Goal: Information Seeking & Learning: Learn about a topic

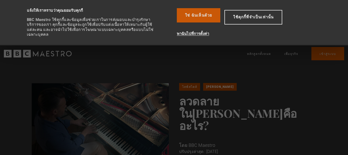
click at [197, 16] on font "ใช่ ฉันเห็นด้วย" at bounding box center [198, 15] width 27 height 5
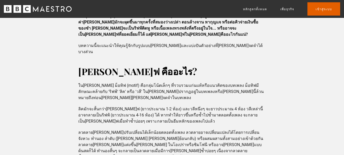
scroll to position [153, 0]
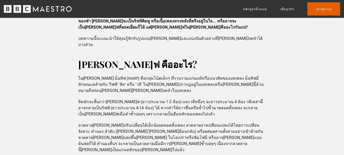
click at [157, 76] on font "ใน[PERSON_NAME] ม็อทิฟ (motif) คือกลุ่มโน้ตเล็กๆ ที่รวบรวมแก่นแท้หรือแนวคิดของบ…" at bounding box center [170, 84] width 185 height 17
click at [167, 76] on font "ใน[PERSON_NAME] ม็อทิฟ (motif) คือกลุ่มโน้ตเล็กๆ ที่รวบรวมแก่นแท้หรือแนวคิดของบ…" at bounding box center [170, 84] width 185 height 17
click at [200, 76] on font "ใน[PERSON_NAME] ม็อทิฟ (motif) คือกลุ่มโน้ตเล็กๆ ที่รวบรวมแก่นแท้หรือแนวคิดของบ…" at bounding box center [170, 84] width 185 height 17
click at [217, 76] on font "ใน[PERSON_NAME] ม็อทิฟ (motif) คือกลุ่มโน้ตเล็กๆ ที่รวบรวมแก่นแท้หรือแนวคิดของบ…" at bounding box center [170, 84] width 185 height 17
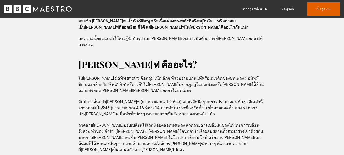
click at [231, 76] on font "ใน[PERSON_NAME] ม็อทิฟ (motif) คือกลุ่มโน้ตเล็กๆ ที่รวบรวมแก่นแท้หรือแนวคิดของบ…" at bounding box center [170, 84] width 185 height 17
click at [243, 76] on font "ใน[PERSON_NAME] ม็อทิฟ (motif) คือกลุ่มโน้ตเล็กๆ ที่รวบรวมแก่นแท้หรือแนวคิดของบ…" at bounding box center [170, 84] width 185 height 17
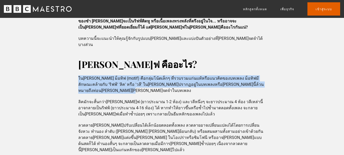
drag, startPoint x: 79, startPoint y: 65, endPoint x: 93, endPoint y: 75, distance: 16.9
click at [93, 75] on p "ใน[PERSON_NAME] ม็อทิฟ (motif) คือกลุ่มโน้ตเล็กๆ ที่รวบรวมแก่นแท้หรือแนวคิดของบ…" at bounding box center [171, 84] width 187 height 18
copy font "ใน[PERSON_NAME] ม็อทิฟ (motif) คือกลุ่มโน้ตเล็กๆ ที่รวบรวมแก่นแท้หรือแนวคิดของบ…"
